Goal: Task Accomplishment & Management: Use online tool/utility

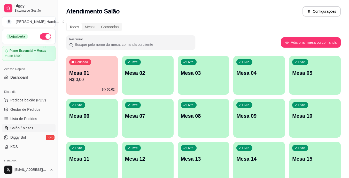
click at [121, 71] on div "Ocupada Mesa 01 R$ 0,00 00:02 Livre Mesa 02 Livre Mesa 03 Livre Mesa 04 Livre M…" at bounding box center [203, 140] width 275 height 168
click at [109, 73] on p "Mesa 01" at bounding box center [92, 73] width 44 height 7
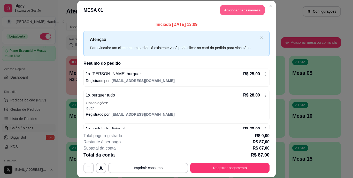
click at [247, 11] on button "Adicionar itens na mesa" at bounding box center [242, 10] width 44 height 10
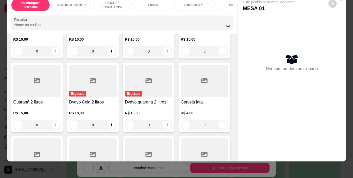
scroll to position [1371, 0]
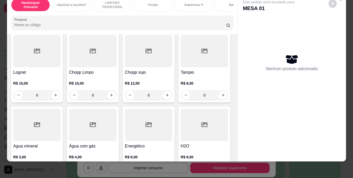
type input "1"
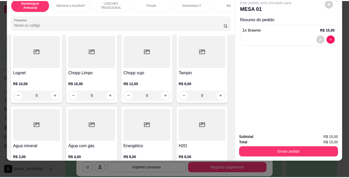
scroll to position [1371, 0]
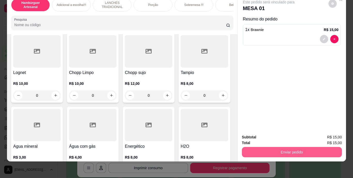
click at [303, 148] on button "Enviar pedido" at bounding box center [292, 152] width 100 height 10
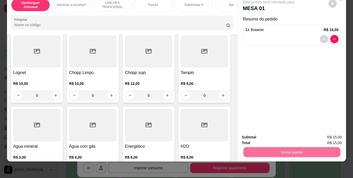
click at [279, 135] on button "Não registrar e enviar pedido" at bounding box center [275, 136] width 52 height 10
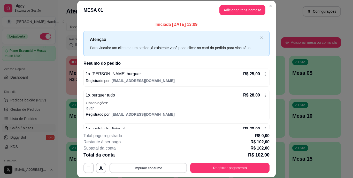
click at [143, 166] on button "Imprimir consumo" at bounding box center [149, 168] width 78 height 10
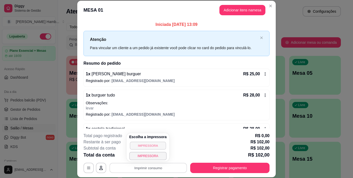
click at [144, 146] on button "IMPRESSORA" at bounding box center [148, 145] width 36 height 8
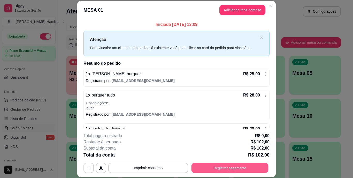
click at [196, 166] on button "Registrar pagamento" at bounding box center [230, 168] width 77 height 10
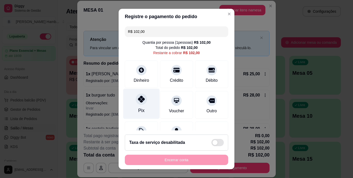
click at [138, 101] on icon at bounding box center [141, 99] width 7 height 7
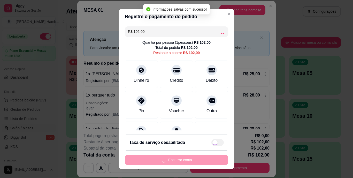
type input "R$ 0,00"
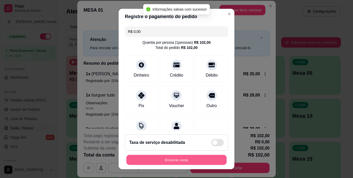
click at [175, 159] on button "Encerrar conta" at bounding box center [176, 160] width 100 height 10
